Goal: Task Accomplishment & Management: Use online tool/utility

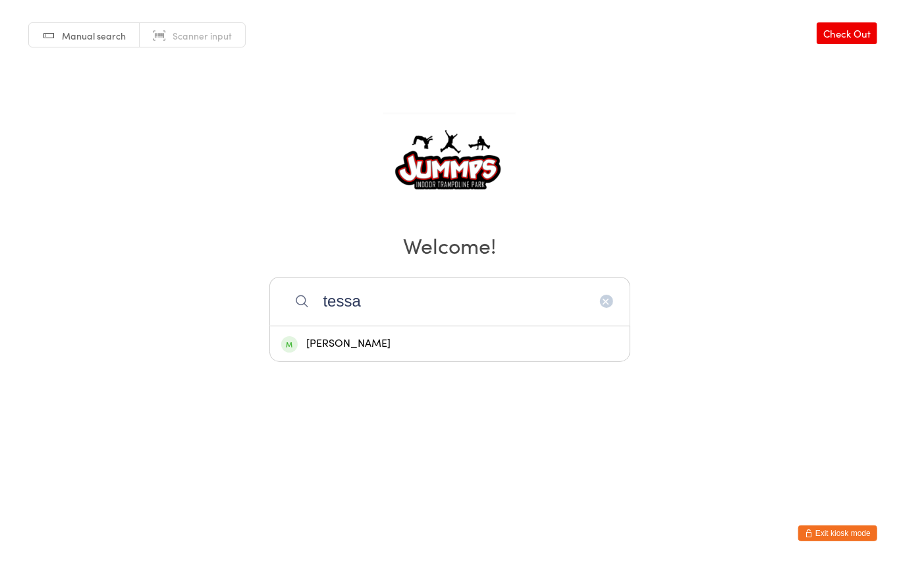
type input "tessa"
click at [410, 340] on div "[PERSON_NAME]" at bounding box center [449, 344] width 337 height 18
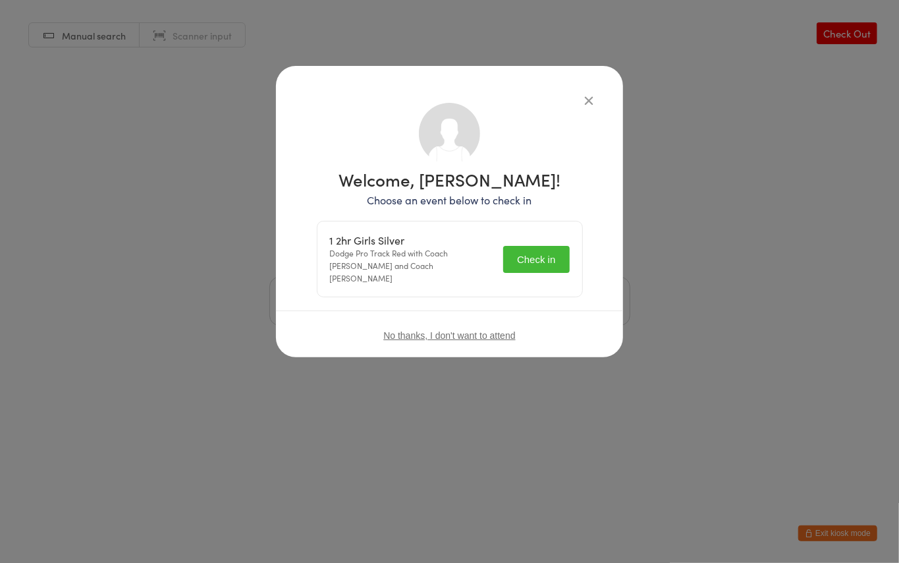
click at [540, 260] on button "Check in" at bounding box center [536, 259] width 66 height 27
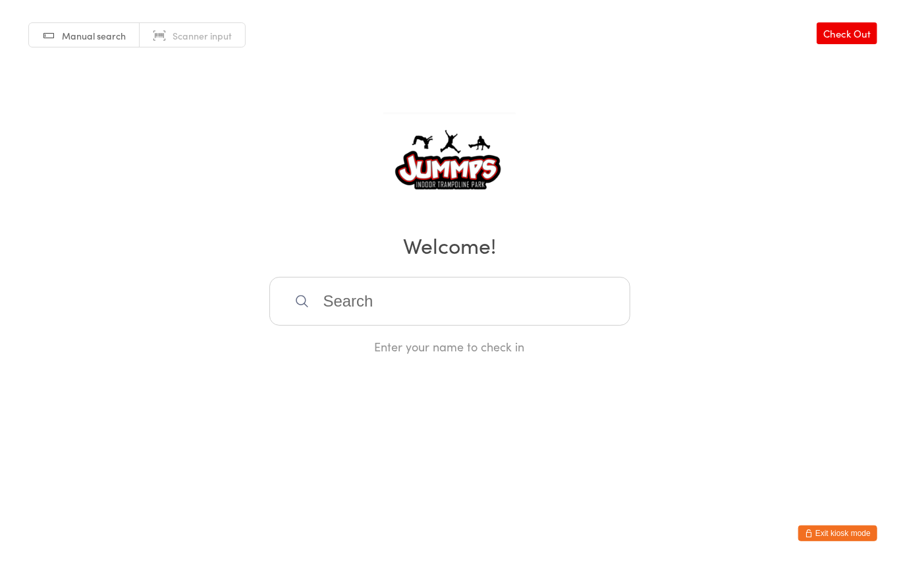
click at [357, 299] on input "search" at bounding box center [449, 301] width 361 height 49
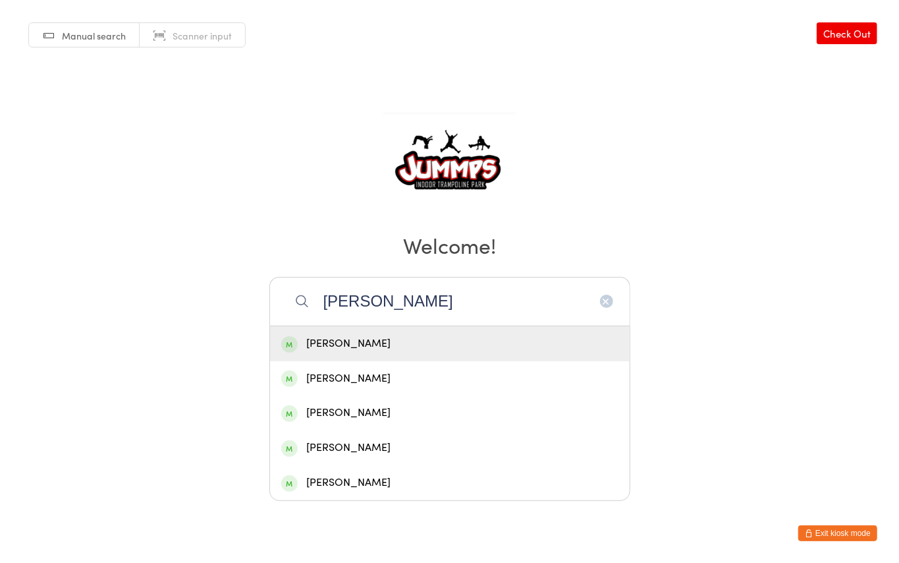
type input "[PERSON_NAME]"
click at [366, 376] on div "[PERSON_NAME]" at bounding box center [449, 379] width 337 height 18
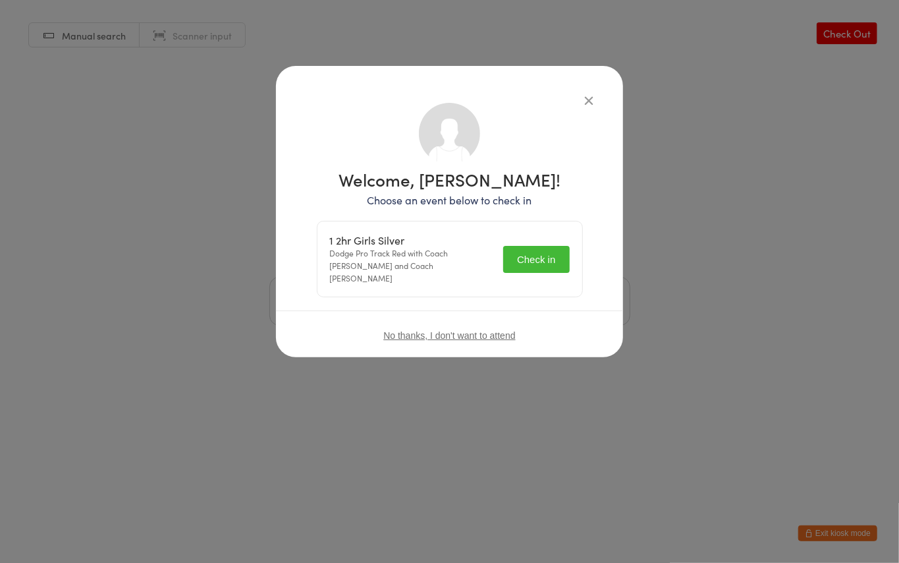
click at [533, 252] on button "Check in" at bounding box center [536, 259] width 66 height 27
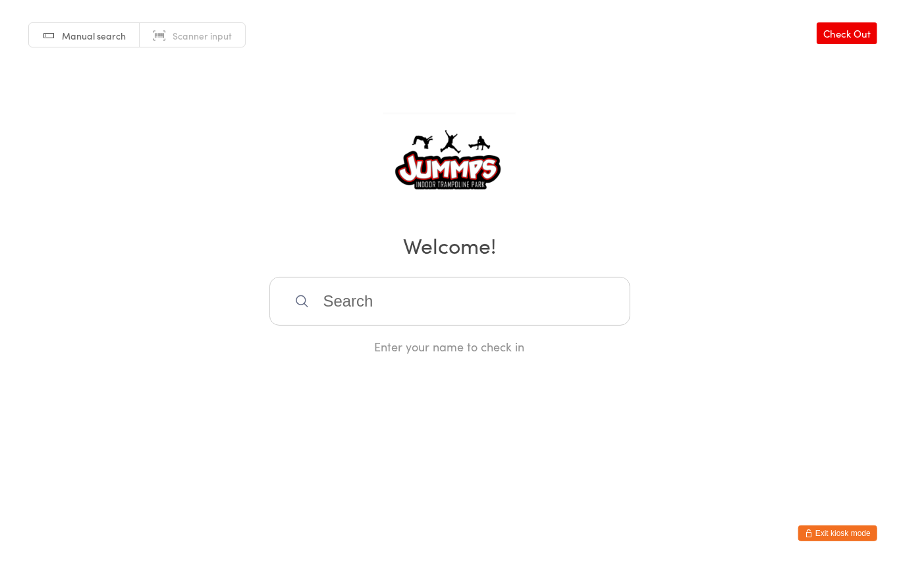
click at [380, 300] on input "search" at bounding box center [449, 301] width 361 height 49
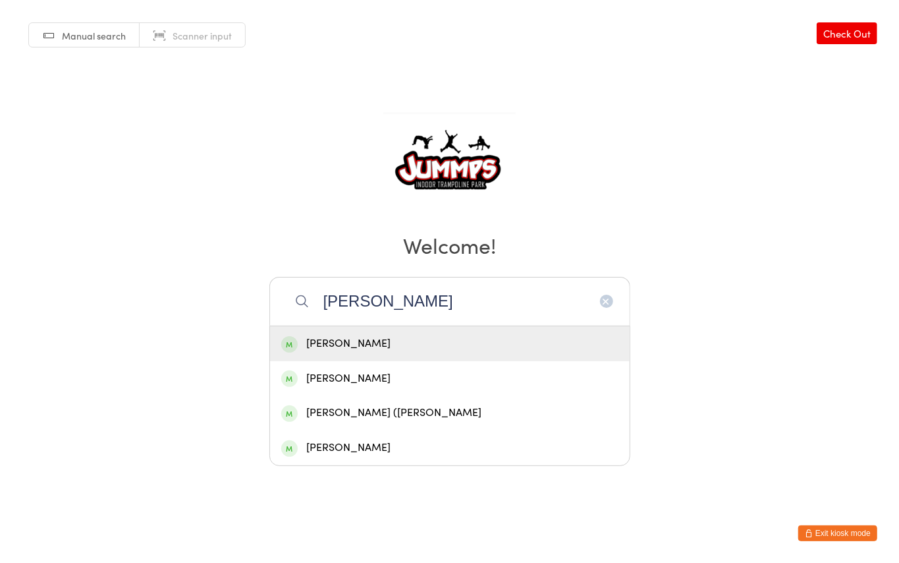
type input "[PERSON_NAME]"
click at [441, 409] on div "[PERSON_NAME] ([PERSON_NAME]" at bounding box center [449, 413] width 337 height 18
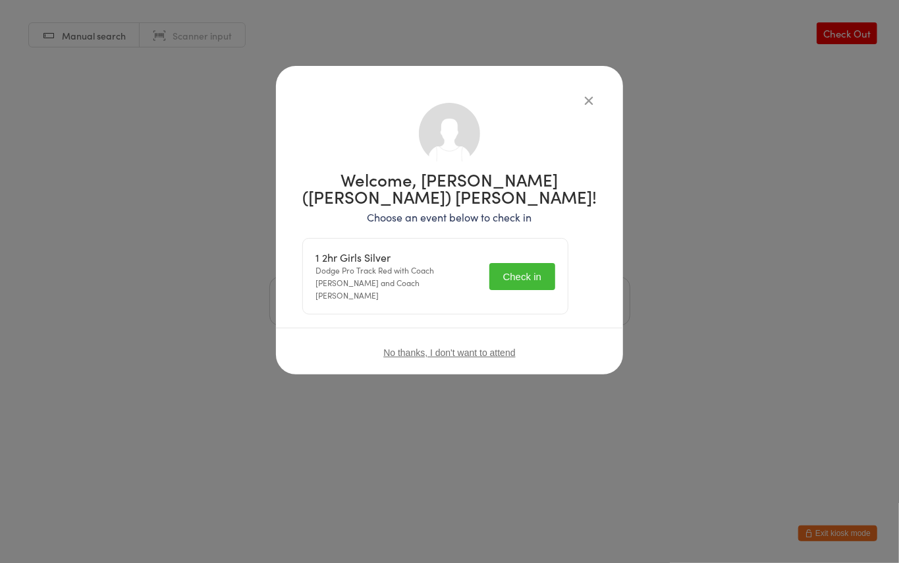
click at [517, 273] on button "Check in" at bounding box center [523, 276] width 66 height 27
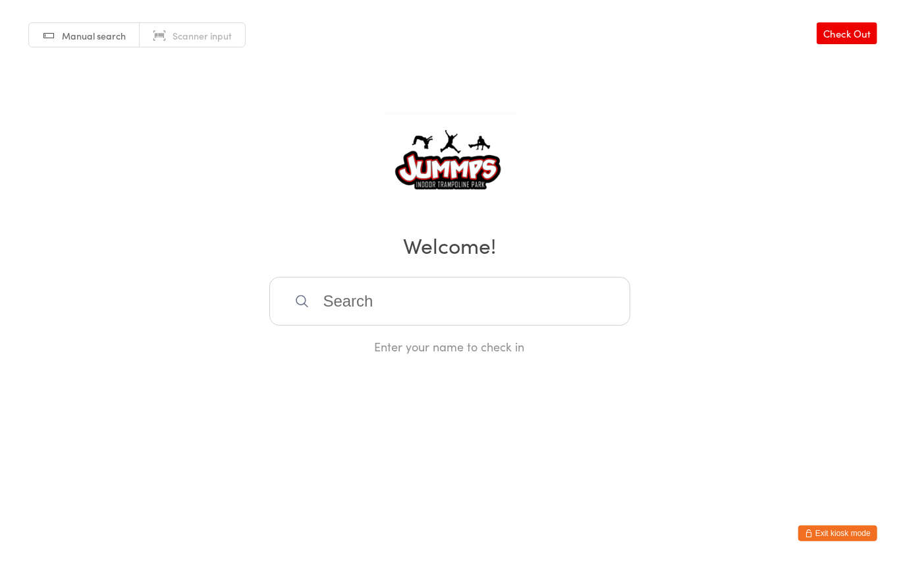
click at [352, 293] on input "search" at bounding box center [449, 301] width 361 height 49
type input "felic"
click at [376, 338] on div "[PERSON_NAME]" at bounding box center [449, 344] width 337 height 18
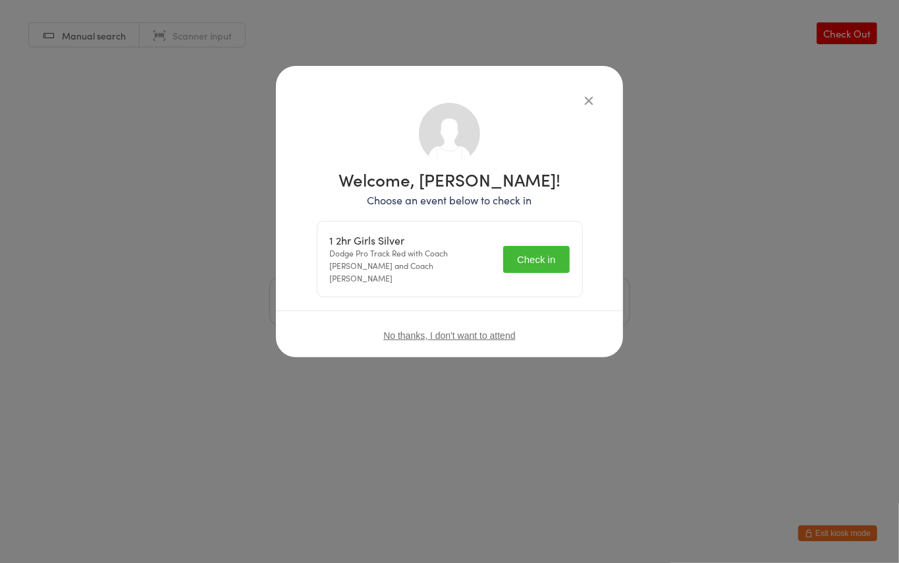
click at [543, 252] on button "Check in" at bounding box center [536, 259] width 66 height 27
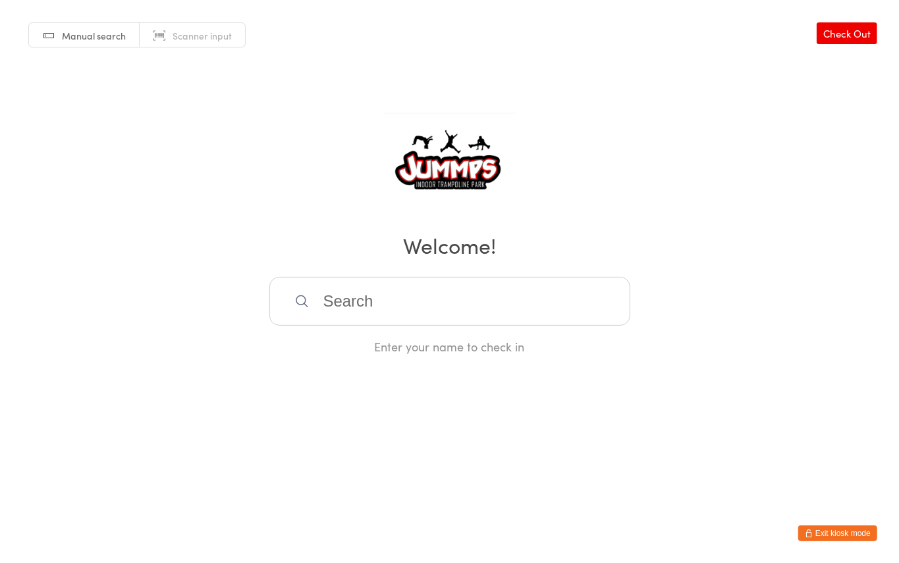
click at [385, 295] on input "search" at bounding box center [449, 301] width 361 height 49
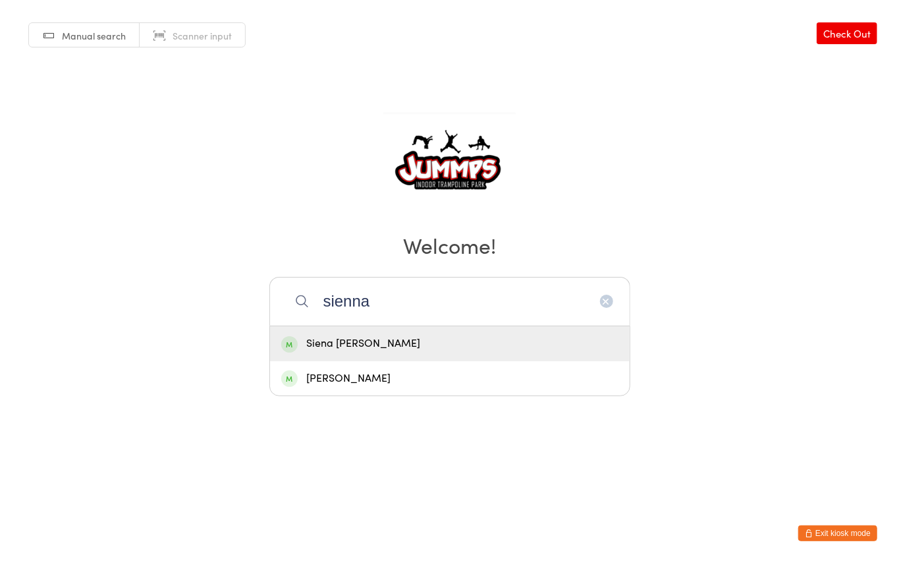
type input "sienna"
click at [414, 340] on div "Siena [PERSON_NAME]" at bounding box center [449, 344] width 337 height 18
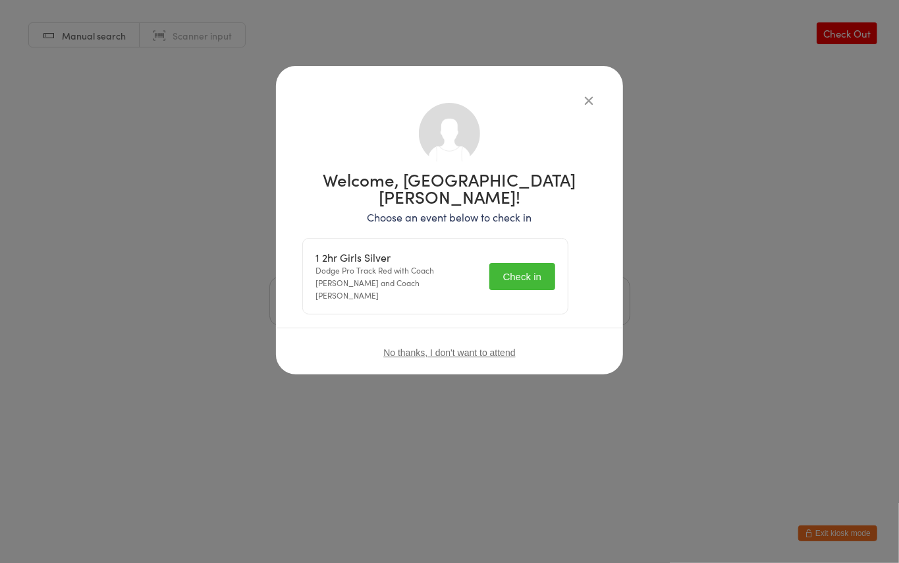
click at [536, 263] on button "Check in" at bounding box center [523, 276] width 66 height 27
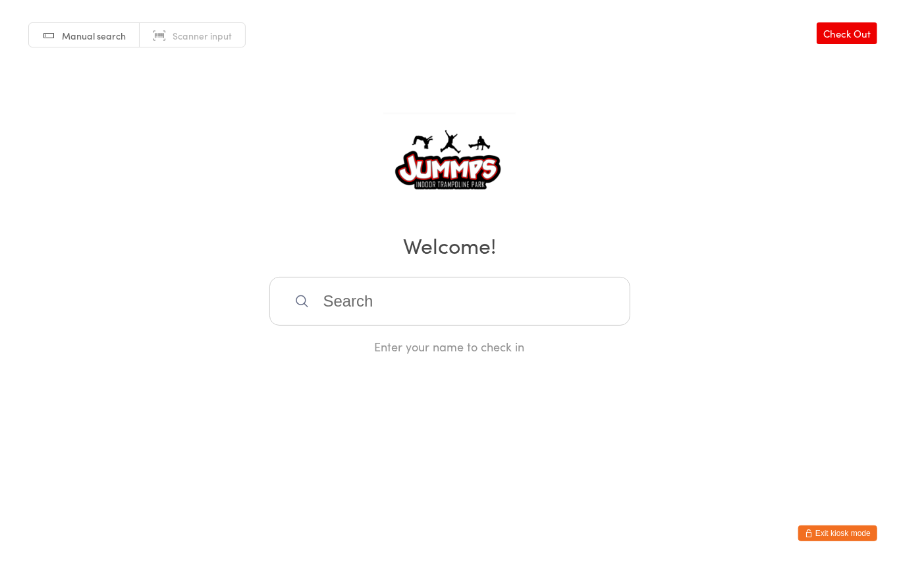
click at [351, 298] on input "search" at bounding box center [449, 301] width 361 height 49
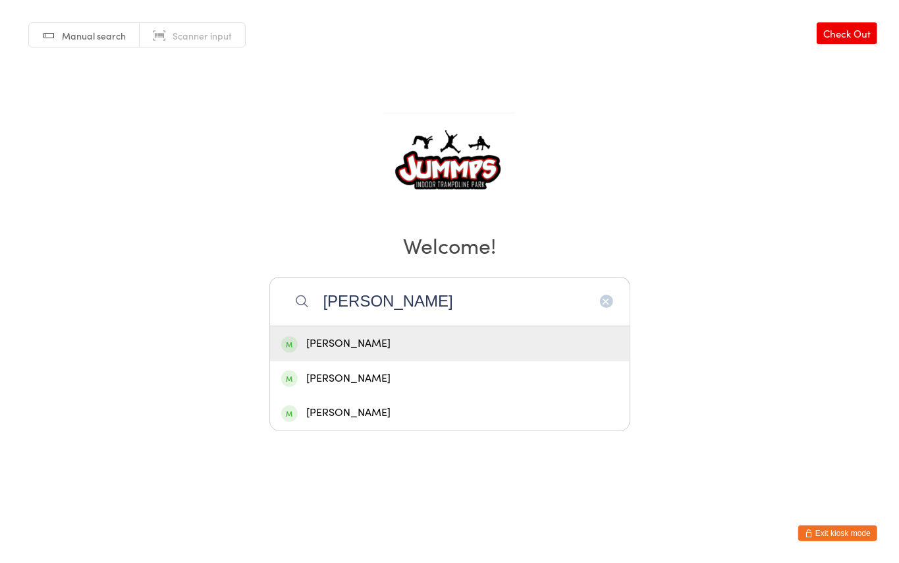
type input "[PERSON_NAME]"
click at [385, 336] on div "[PERSON_NAME]" at bounding box center [449, 344] width 337 height 18
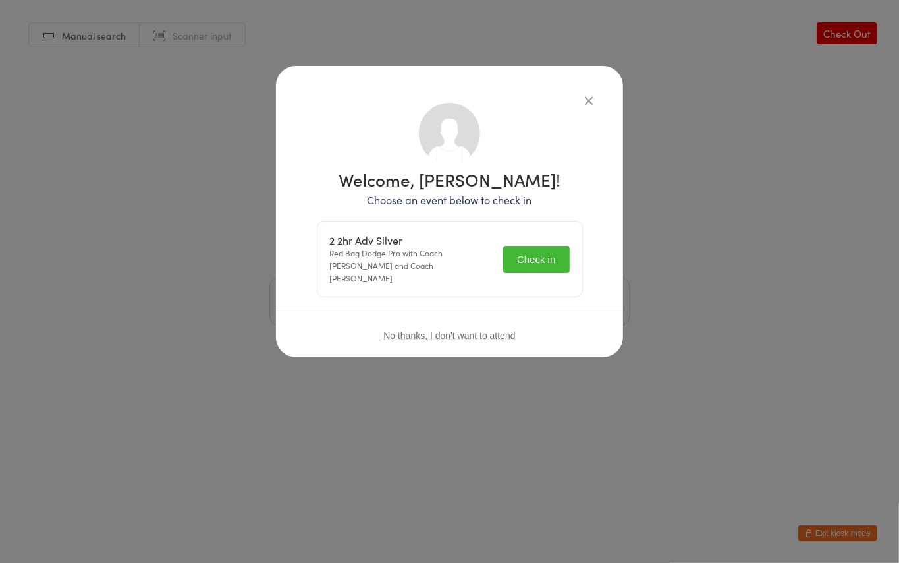
click at [552, 261] on button "Check in" at bounding box center [536, 259] width 66 height 27
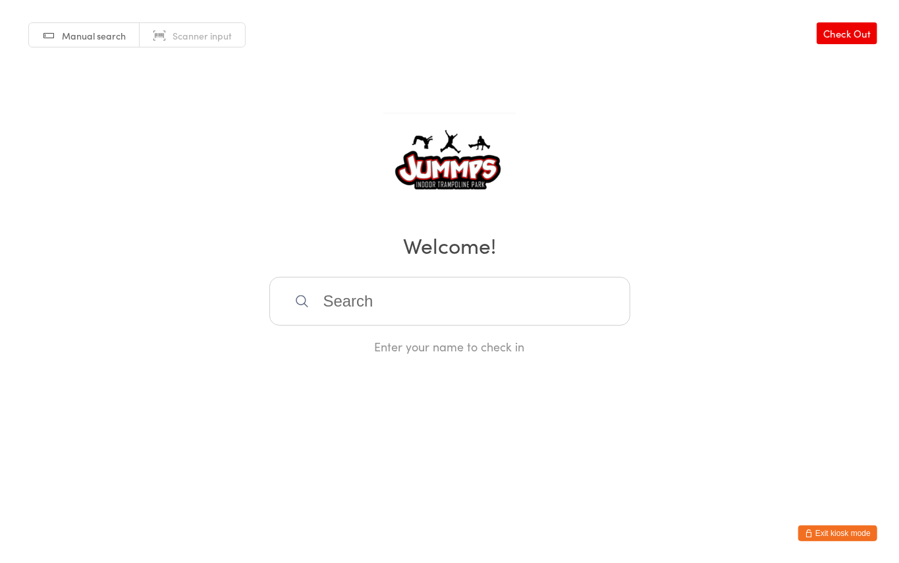
click at [367, 293] on input "search" at bounding box center [449, 301] width 361 height 49
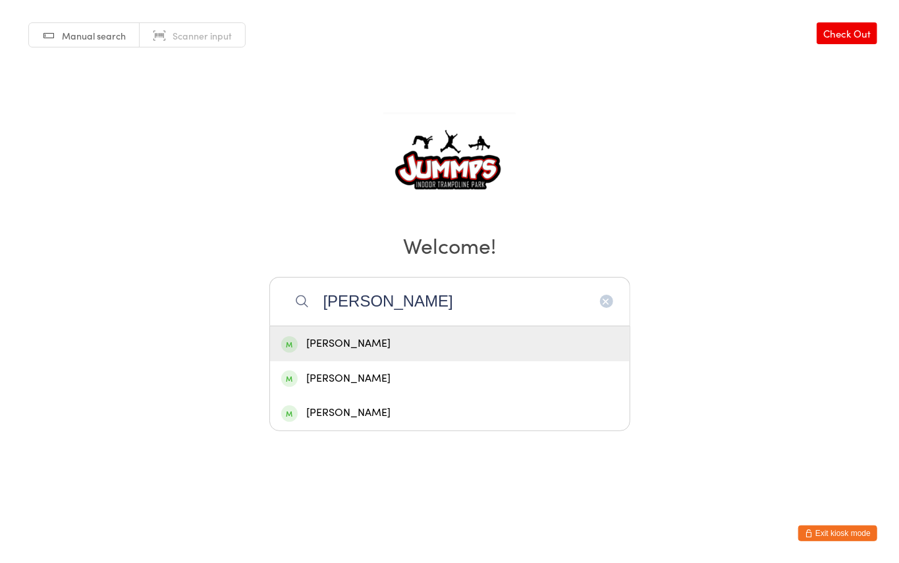
type input "[PERSON_NAME]"
click at [409, 337] on div "[PERSON_NAME]" at bounding box center [449, 344] width 337 height 18
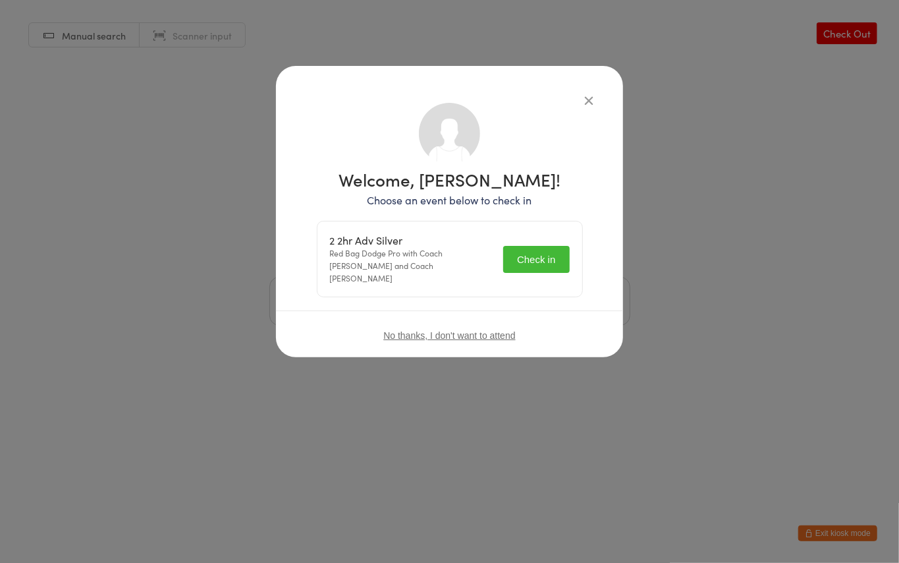
click at [546, 256] on button "Check in" at bounding box center [536, 259] width 66 height 27
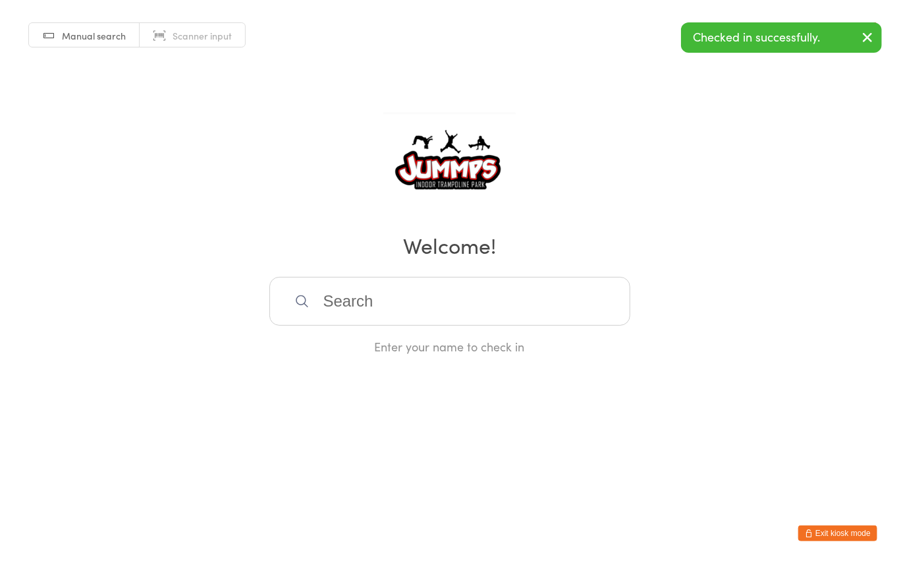
click at [480, 294] on input "search" at bounding box center [449, 301] width 361 height 49
type input "[PERSON_NAME]"
click at [414, 338] on div "[PERSON_NAME]" at bounding box center [449, 344] width 337 height 18
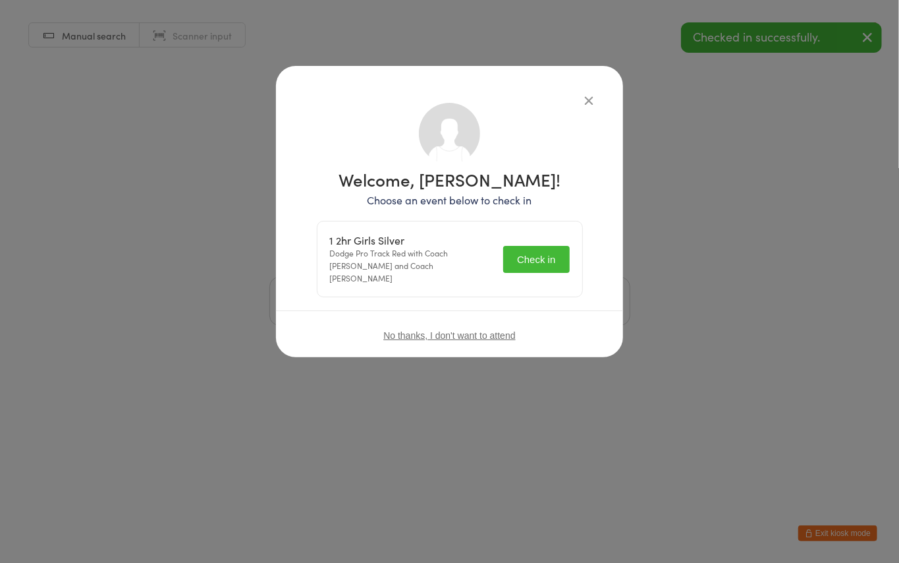
click at [559, 253] on button "Check in" at bounding box center [536, 259] width 66 height 27
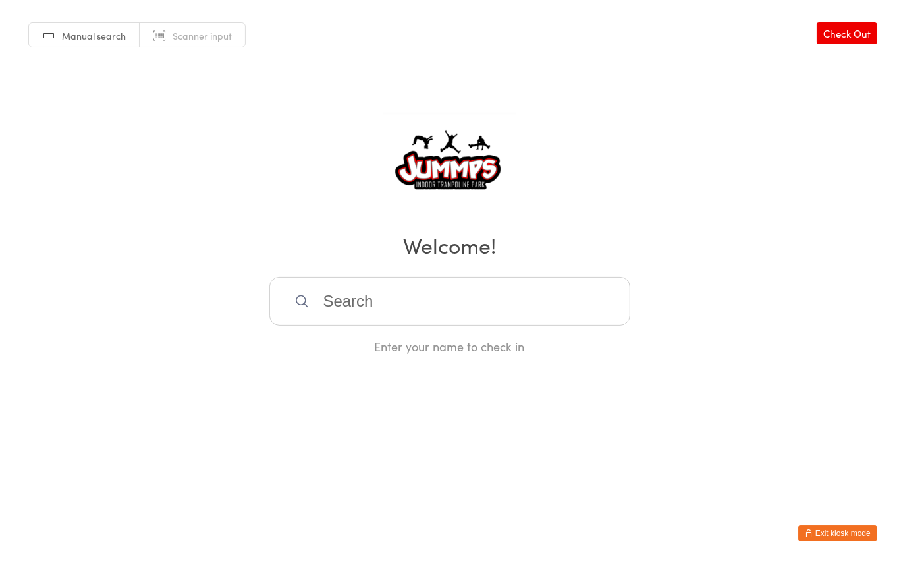
click at [389, 301] on input "search" at bounding box center [449, 301] width 361 height 49
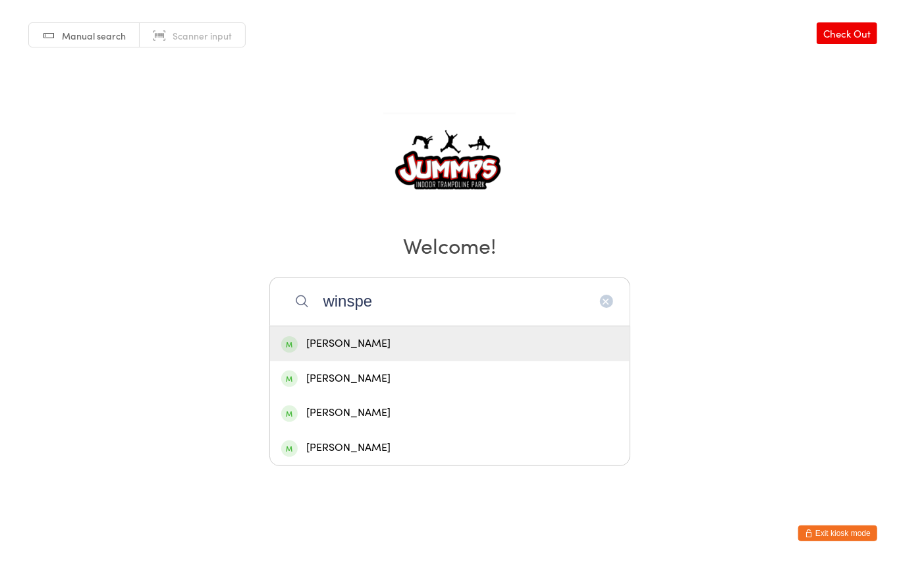
type input "winspe"
click at [403, 335] on div "[PERSON_NAME]" at bounding box center [449, 344] width 337 height 18
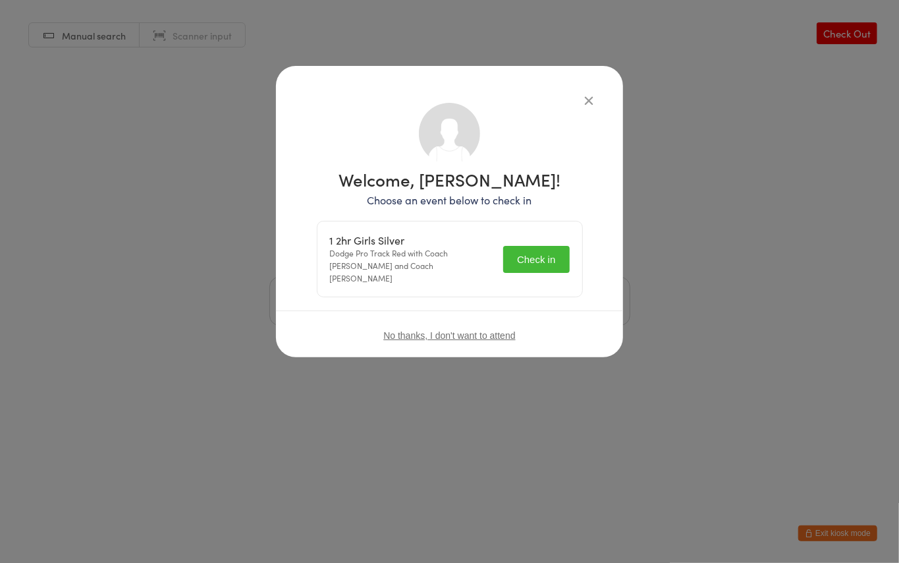
click at [549, 253] on button "Check in" at bounding box center [536, 259] width 66 height 27
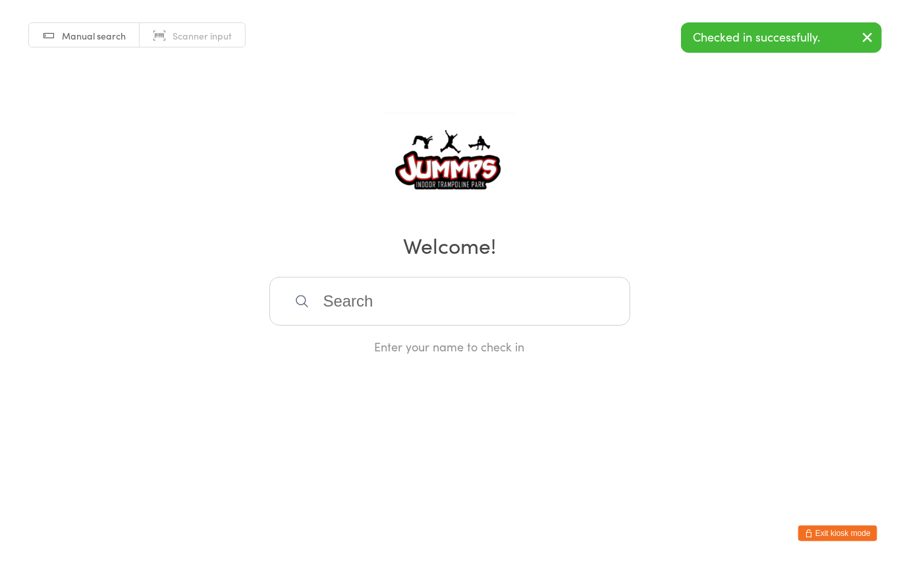
click at [552, 294] on input "search" at bounding box center [449, 301] width 361 height 49
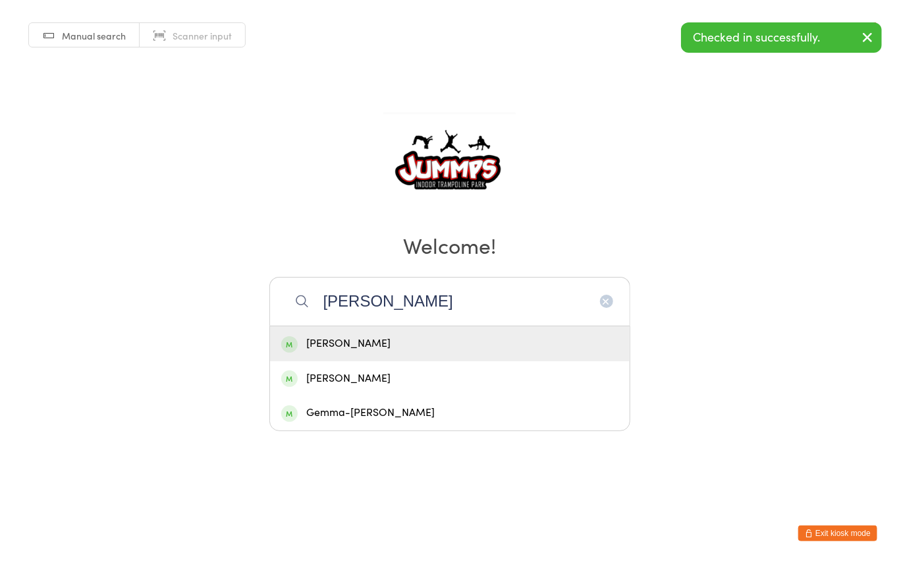
type input "[PERSON_NAME]"
click at [441, 345] on div "[PERSON_NAME]" at bounding box center [449, 344] width 337 height 18
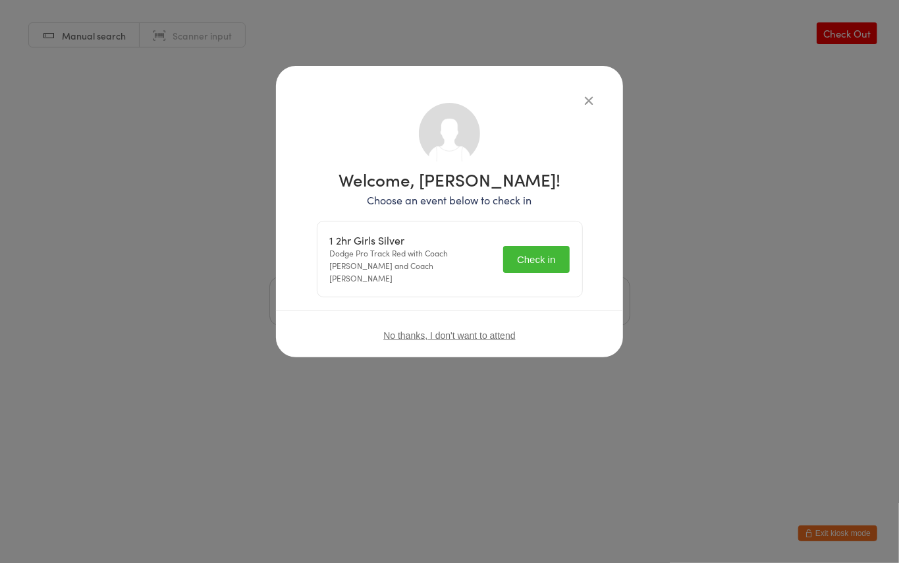
click at [544, 254] on button "Check in" at bounding box center [536, 259] width 66 height 27
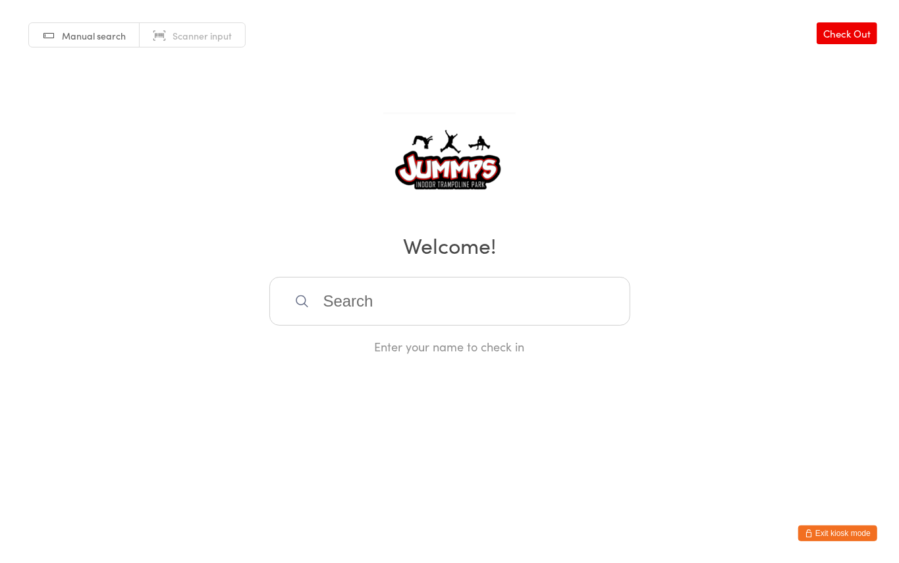
click at [382, 298] on input "search" at bounding box center [449, 301] width 361 height 49
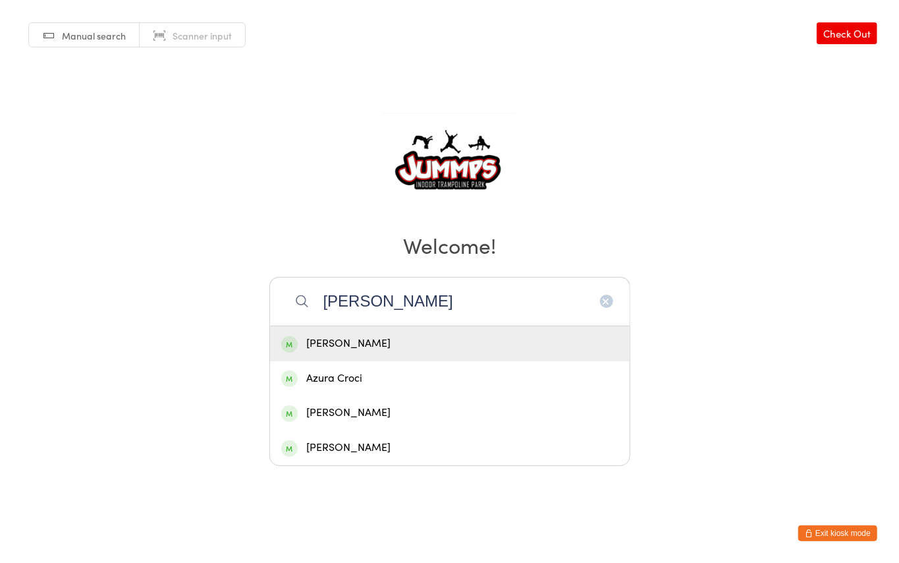
type input "[PERSON_NAME]"
click at [409, 341] on div "[PERSON_NAME]" at bounding box center [449, 344] width 337 height 18
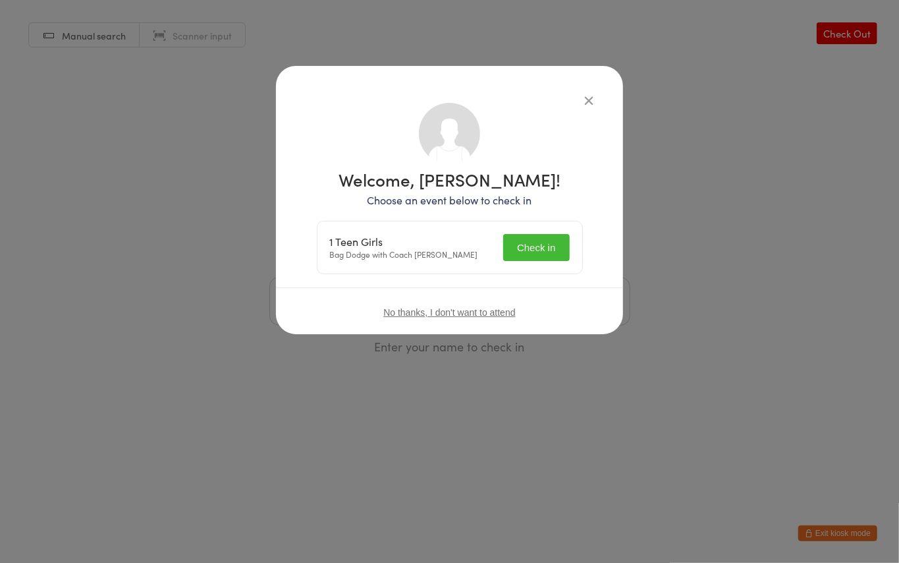
click at [543, 246] on button "Check in" at bounding box center [536, 247] width 66 height 27
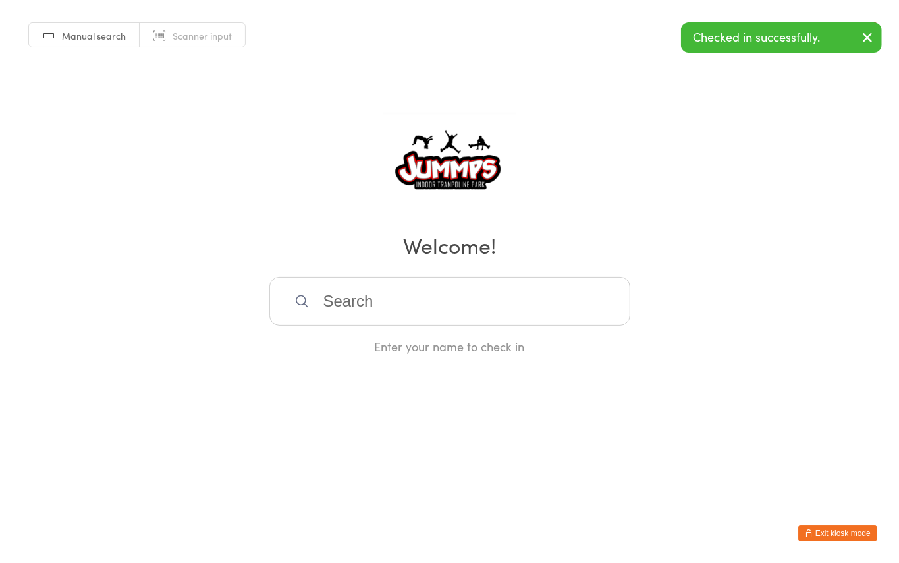
click at [412, 298] on input "search" at bounding box center [449, 301] width 361 height 49
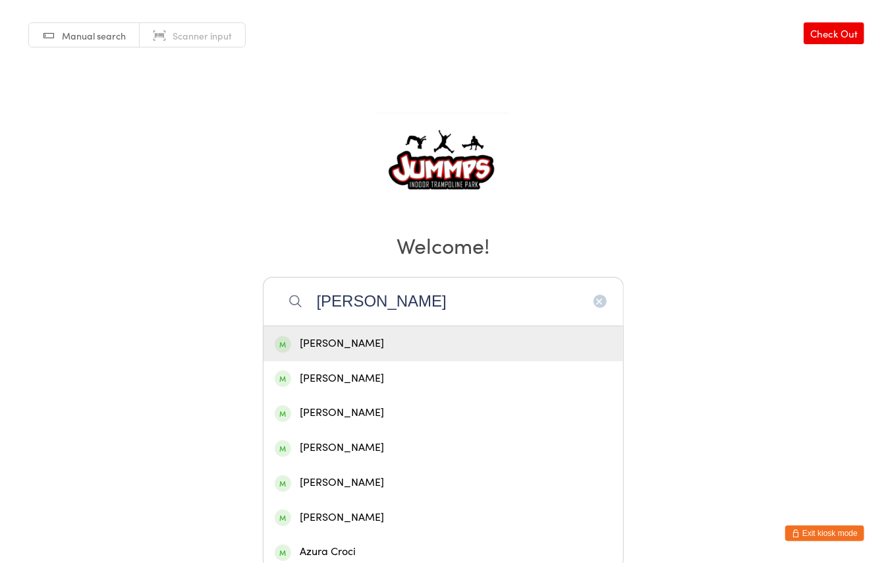
type input "[PERSON_NAME]"
click at [399, 343] on div "[PERSON_NAME]" at bounding box center [443, 344] width 337 height 18
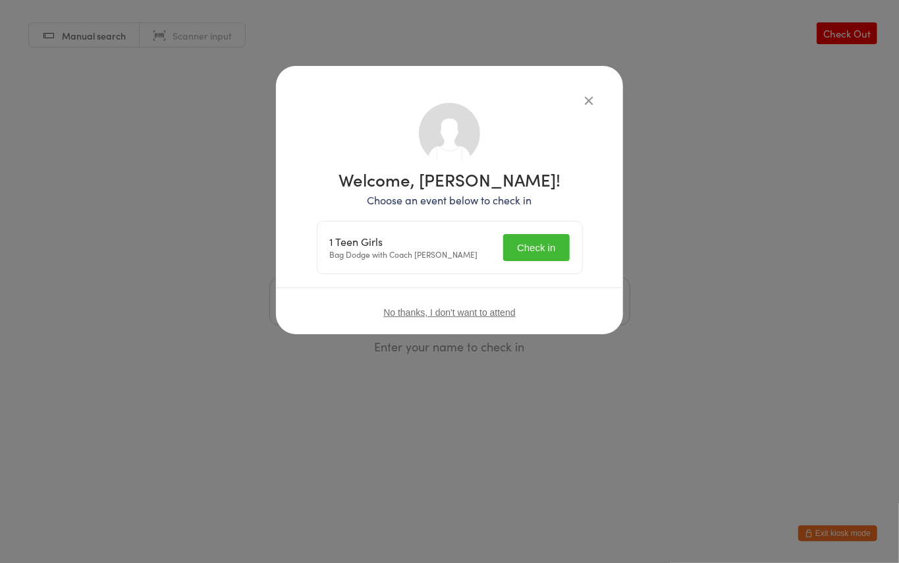
click at [551, 254] on button "Check in" at bounding box center [536, 247] width 66 height 27
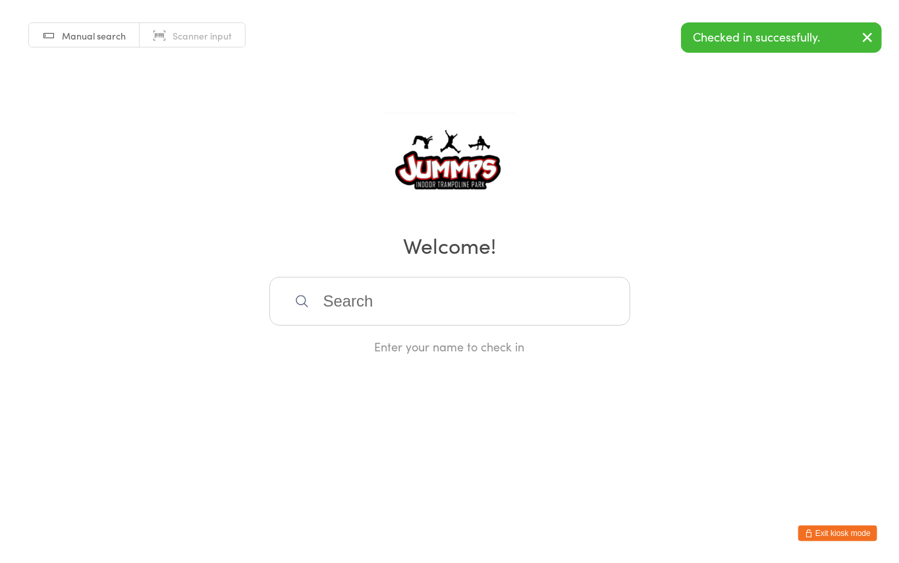
click at [467, 306] on input "search" at bounding box center [449, 301] width 361 height 49
type input "lauren"
click at [387, 343] on div "[PERSON_NAME]" at bounding box center [449, 344] width 337 height 18
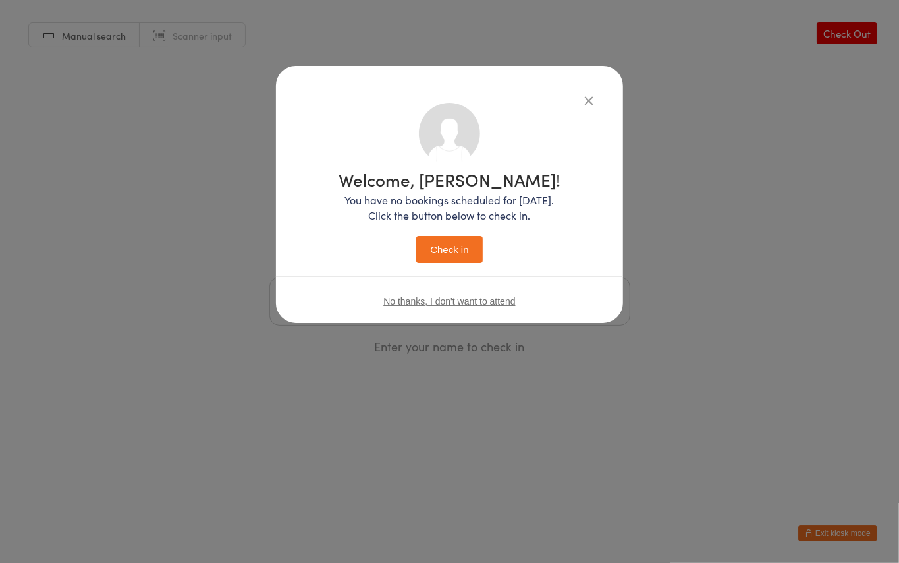
click at [589, 99] on icon "button" at bounding box center [589, 100] width 14 height 14
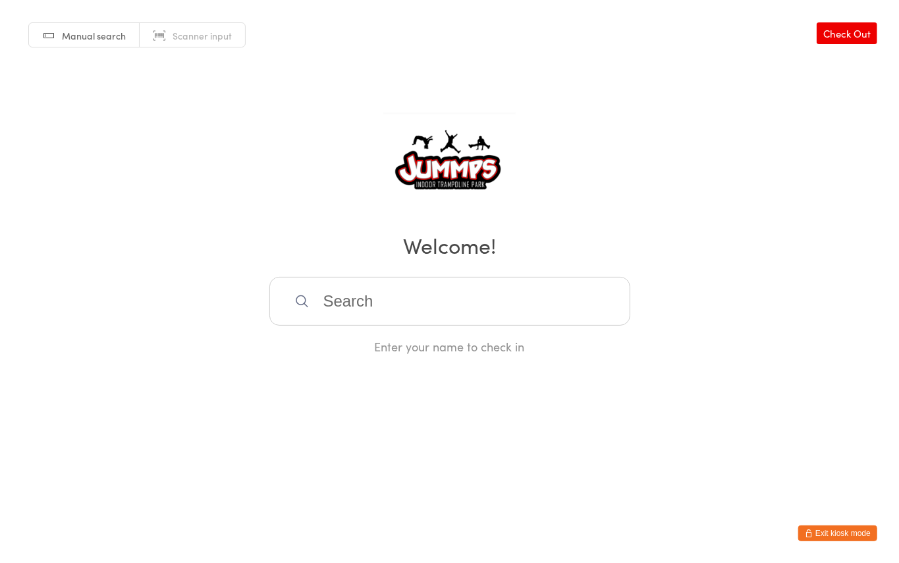
click at [397, 296] on input "search" at bounding box center [449, 301] width 361 height 49
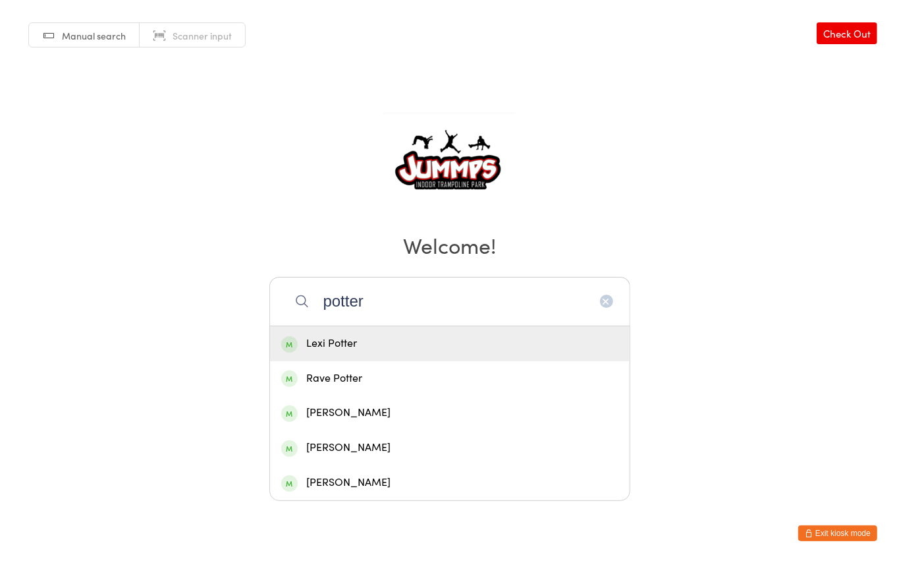
type input "potter"
click at [401, 344] on div "Lexi Potter" at bounding box center [449, 344] width 337 height 18
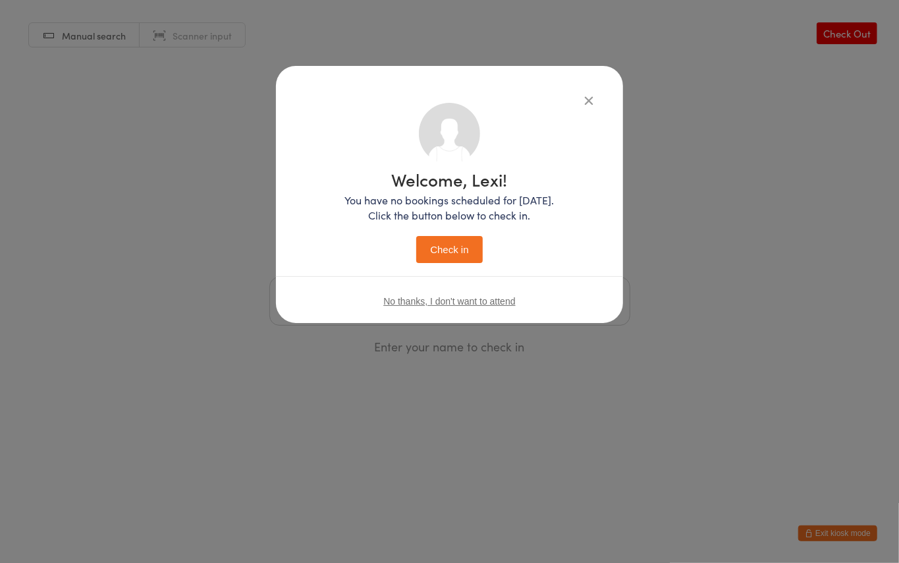
click at [473, 246] on button "Check in" at bounding box center [449, 249] width 66 height 27
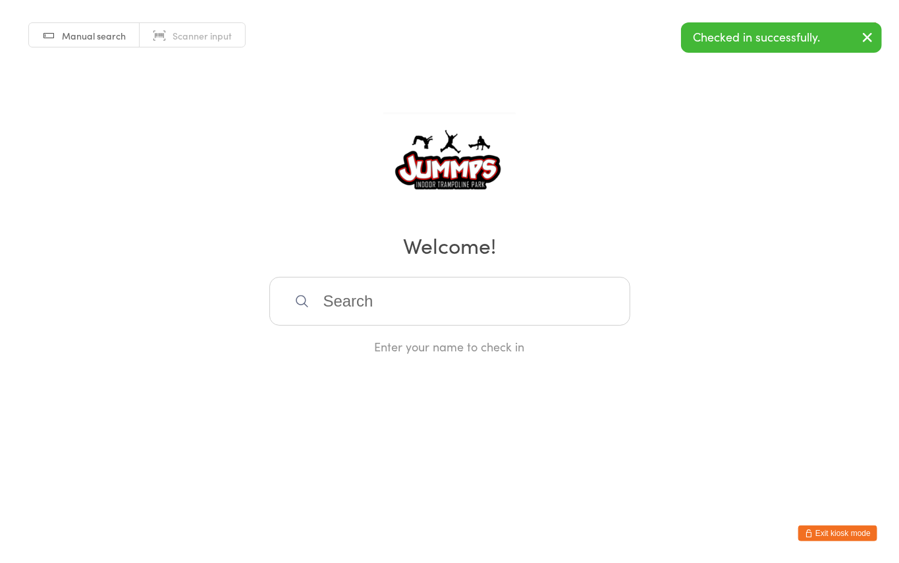
click at [483, 304] on input "search" at bounding box center [449, 301] width 361 height 49
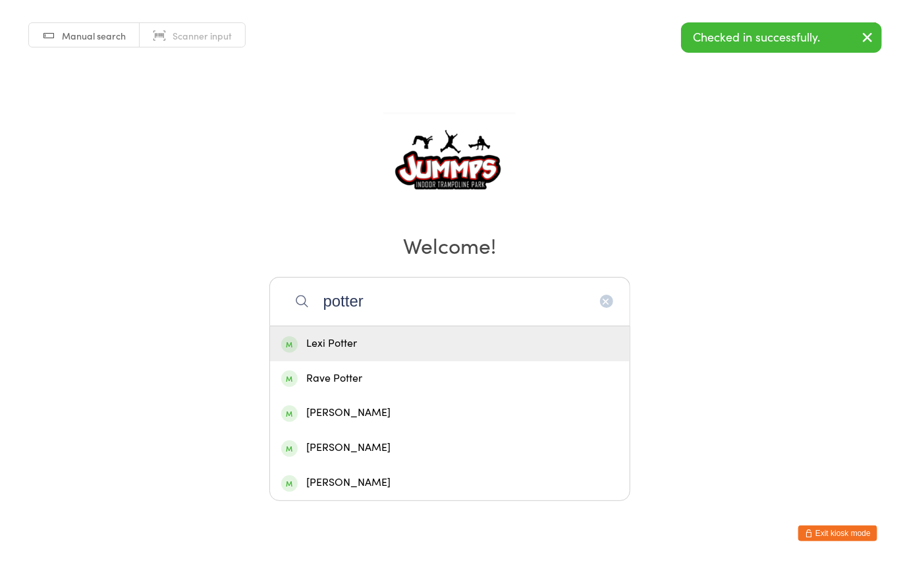
type input "potter"
click at [385, 420] on div "[PERSON_NAME]" at bounding box center [449, 413] width 337 height 18
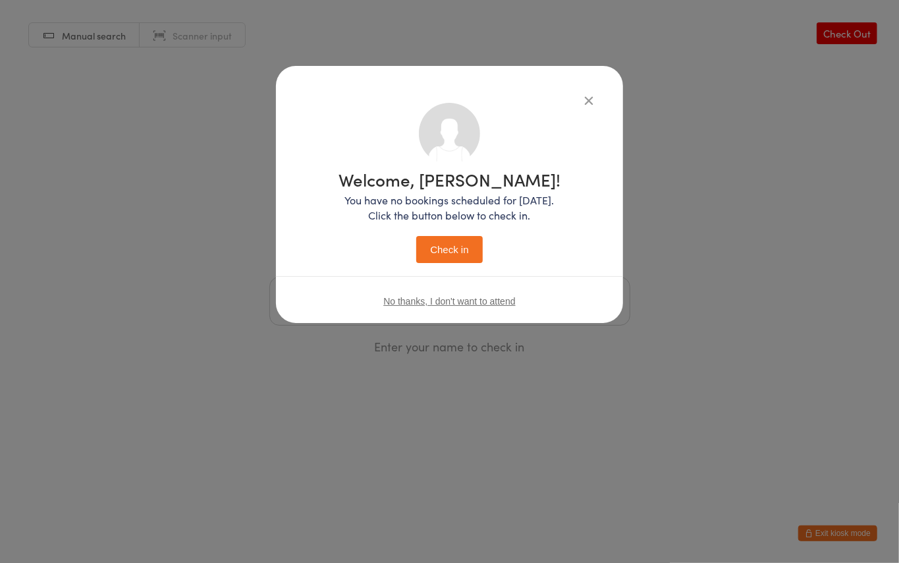
click at [438, 259] on button "Check in" at bounding box center [449, 249] width 66 height 27
